Goal: Find specific page/section: Find specific page/section

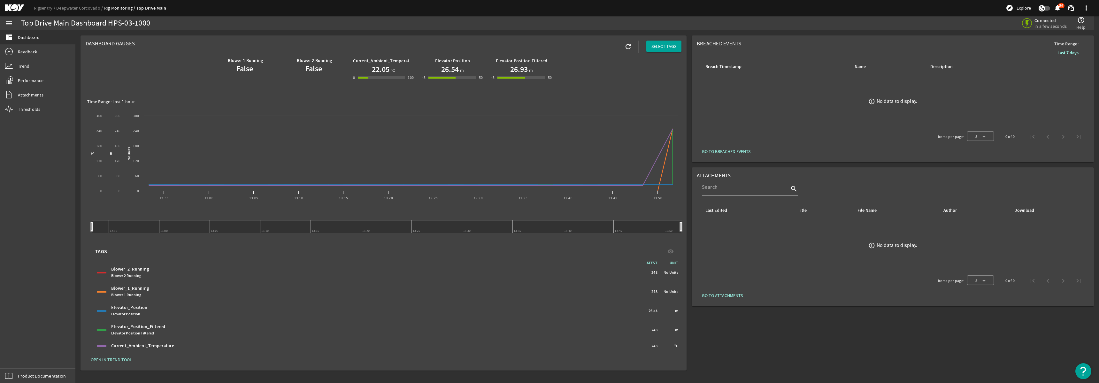
drag, startPoint x: 783, startPoint y: 23, endPoint x: 811, endPoint y: 4, distance: 33.5
click at [783, 23] on div "Connected in a few seconds help_outline Help" at bounding box center [835, 23] width 506 height 14
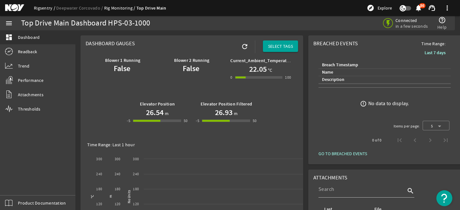
click at [48, 7] on link "Rigsentry" at bounding box center [45, 8] width 22 height 6
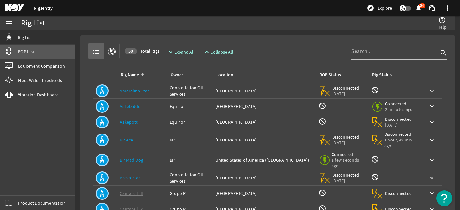
click at [25, 52] on span "BOP List" at bounding box center [26, 52] width 16 height 6
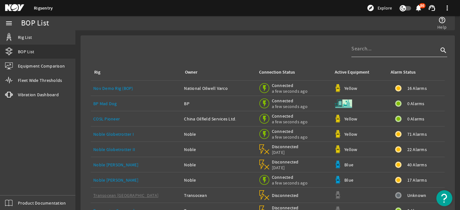
click at [361, 48] on input at bounding box center [394, 49] width 87 height 8
click at [196, 164] on div "Noble" at bounding box center [218, 165] width 69 height 6
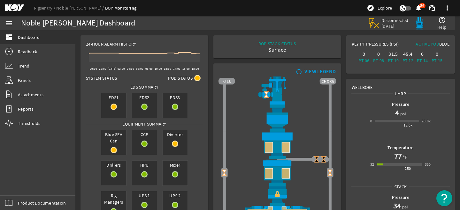
scroll to position [4, 0]
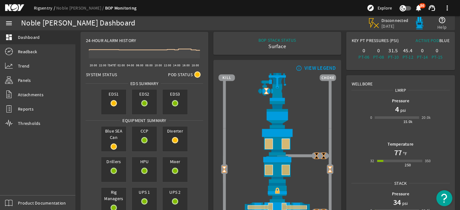
click at [42, 9] on link "Rigsentry" at bounding box center [45, 8] width 22 height 6
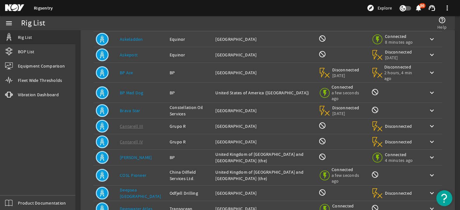
scroll to position [166, 0]
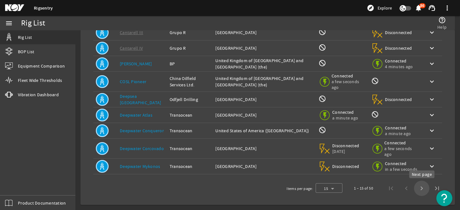
click at [422, 189] on span "Next page" at bounding box center [421, 188] width 15 height 15
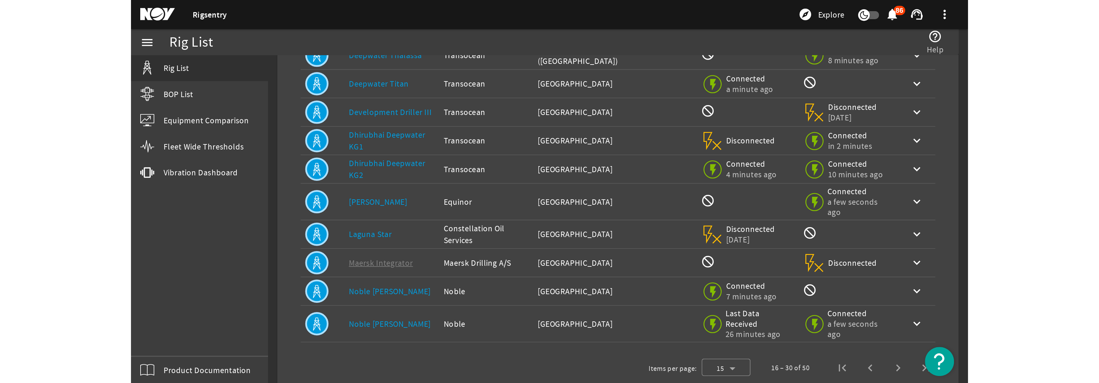
scroll to position [140, 0]
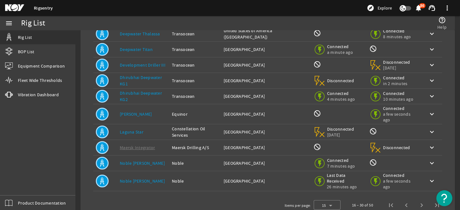
click at [201, 13] on div "Rigsentry explore Explore notifications 86 support_agent more_vert" at bounding box center [230, 8] width 460 height 16
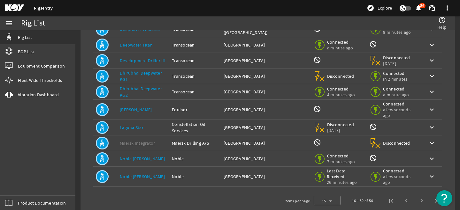
click at [199, 10] on div "Rigsentry explore Explore notifications 86 support_agent more_vert" at bounding box center [230, 8] width 460 height 16
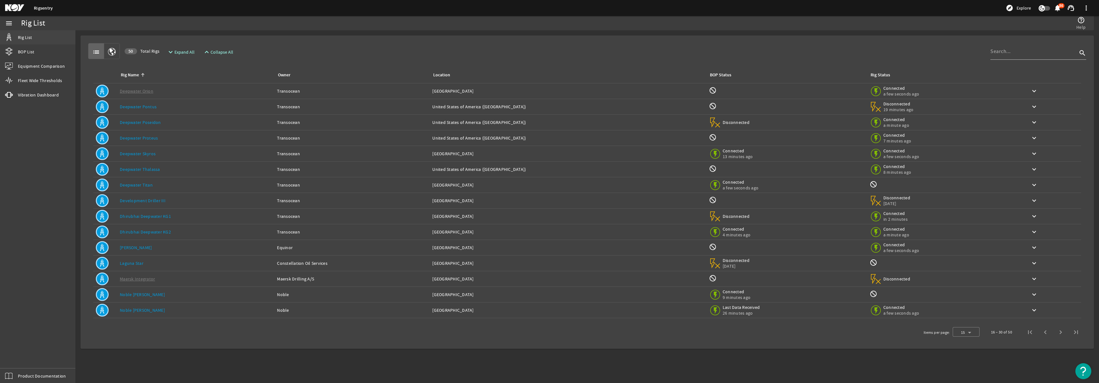
scroll to position [0, 0]
